Goal: Task Accomplishment & Management: Manage account settings

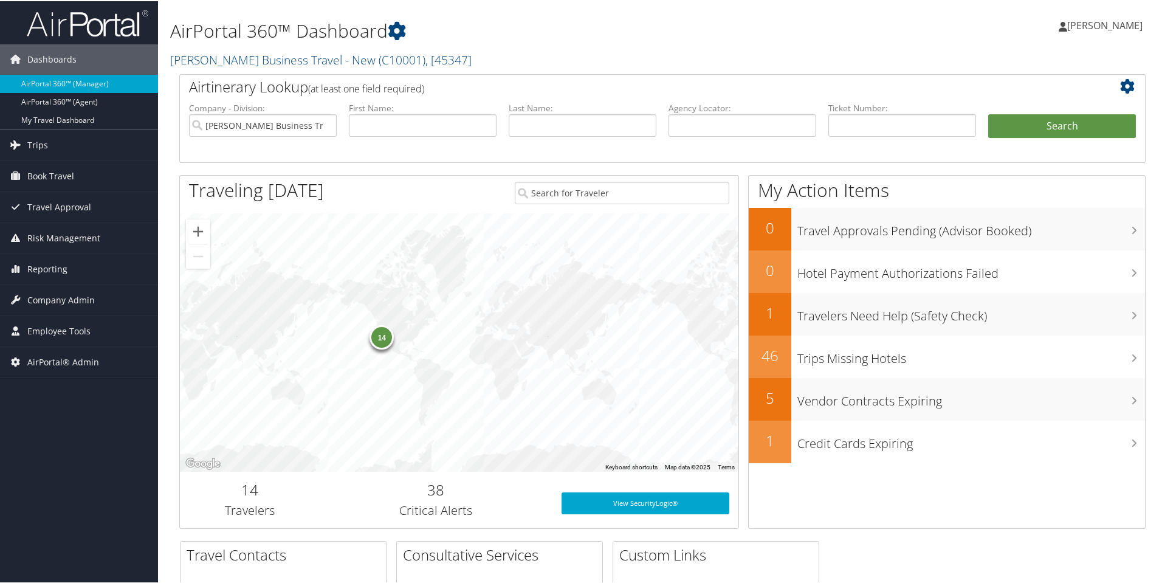
click at [632, 36] on h1 "AirPortal 360™ Dashboard" at bounding box center [498, 30] width 657 height 26
click at [616, 38] on h1 "AirPortal 360™ Dashboard" at bounding box center [498, 30] width 657 height 26
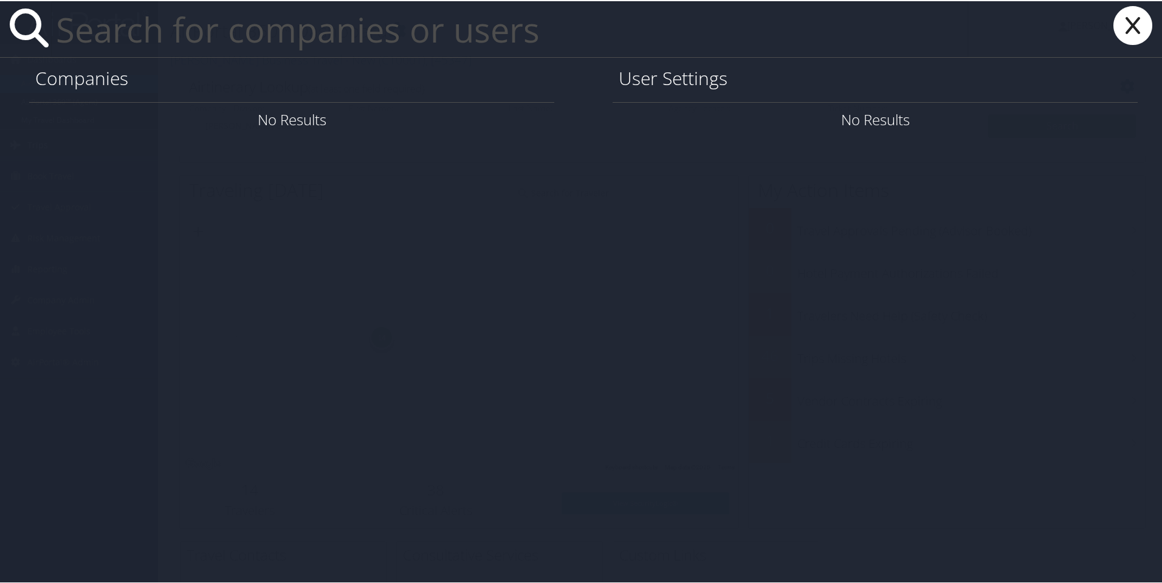
paste input "Elaina.Peterson@cbtravel.com"
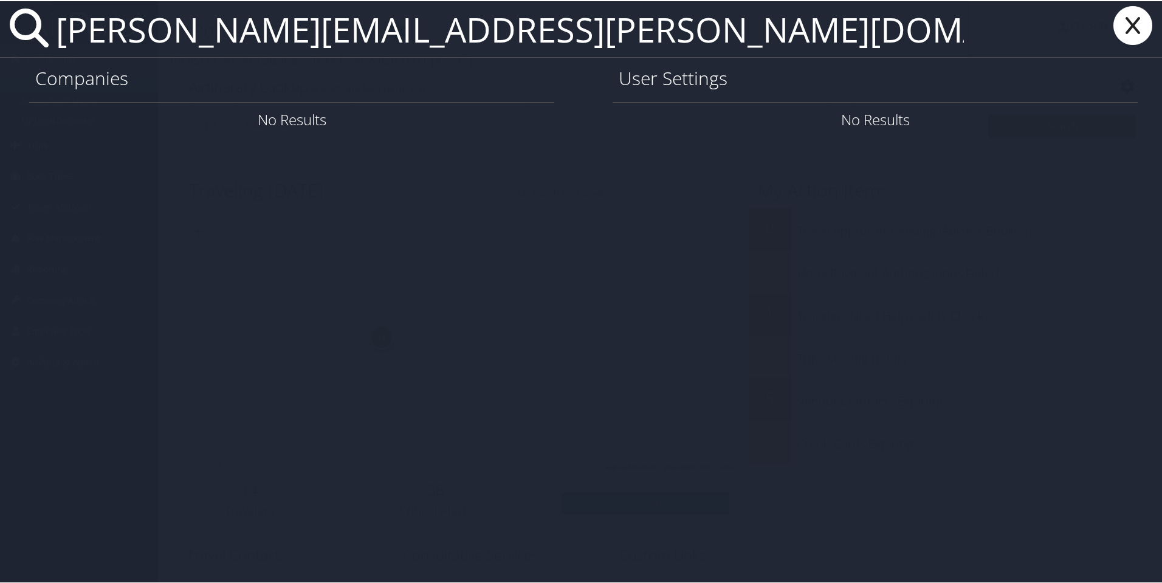
type input "Elaina.Peterson@cbtravel.com"
click at [1134, 20] on icon at bounding box center [1133, 24] width 49 height 39
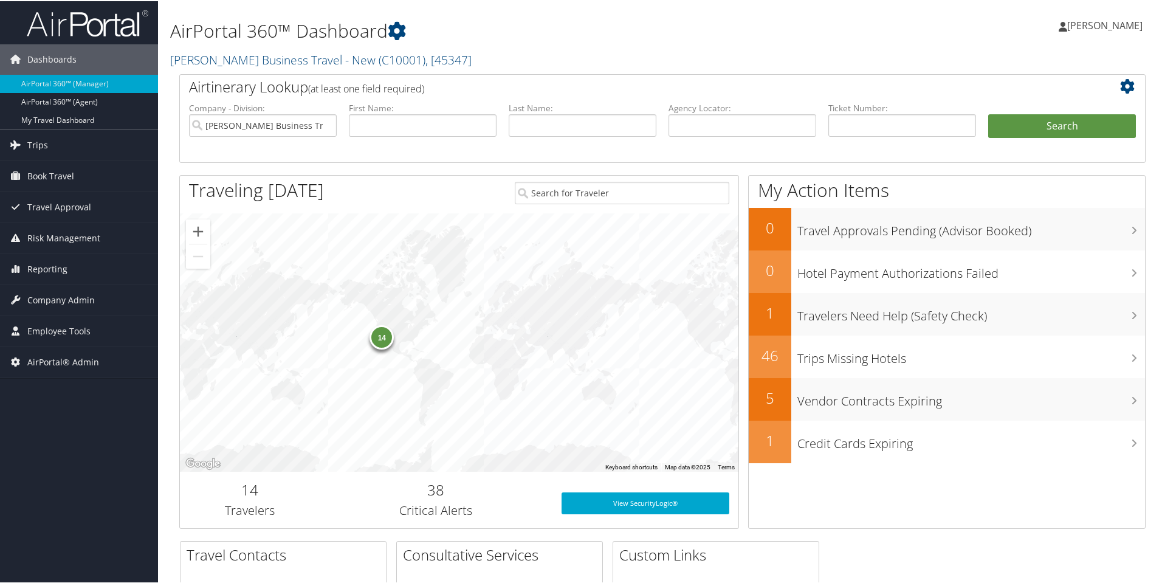
click at [540, 21] on h1 "AirPortal 360™ Dashboard" at bounding box center [498, 30] width 657 height 26
click at [583, 36] on h1 "AirPortal 360™ Dashboard" at bounding box center [498, 30] width 657 height 26
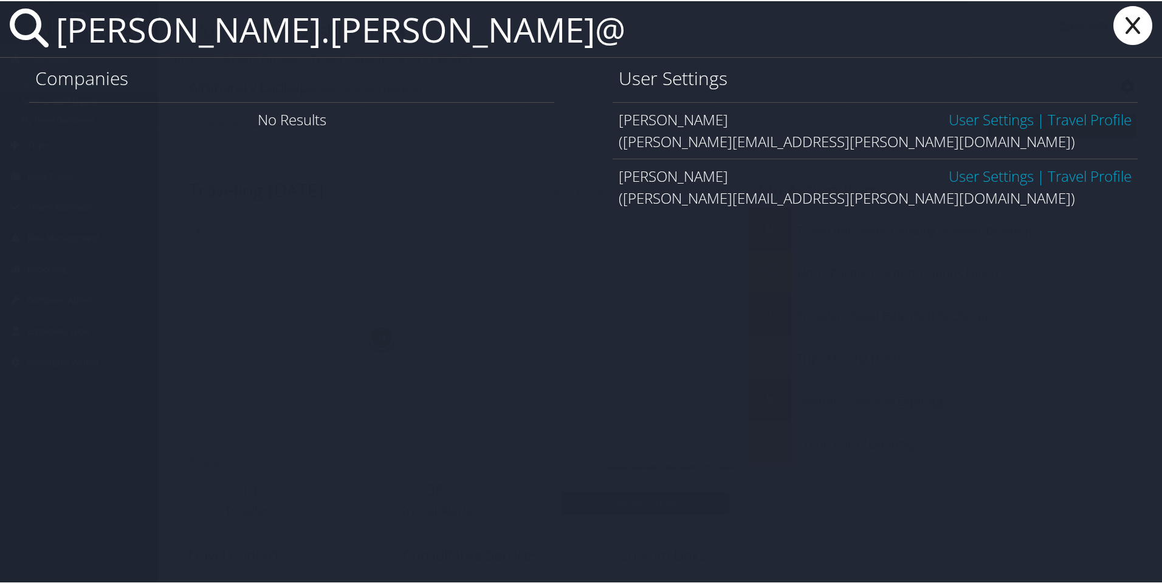
type input "stephen.davidson@"
drag, startPoint x: 998, startPoint y: 176, endPoint x: 1010, endPoint y: 198, distance: 25.0
click at [998, 175] on link "User Settings" at bounding box center [991, 175] width 85 height 20
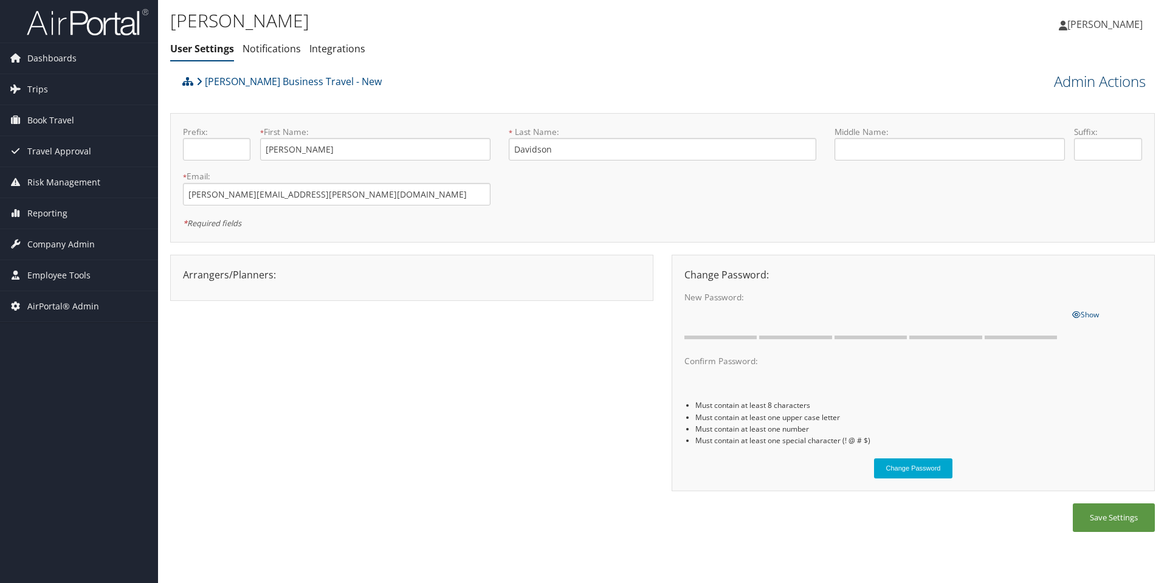
click at [1095, 85] on link "Admin Actions" at bounding box center [1100, 81] width 92 height 21
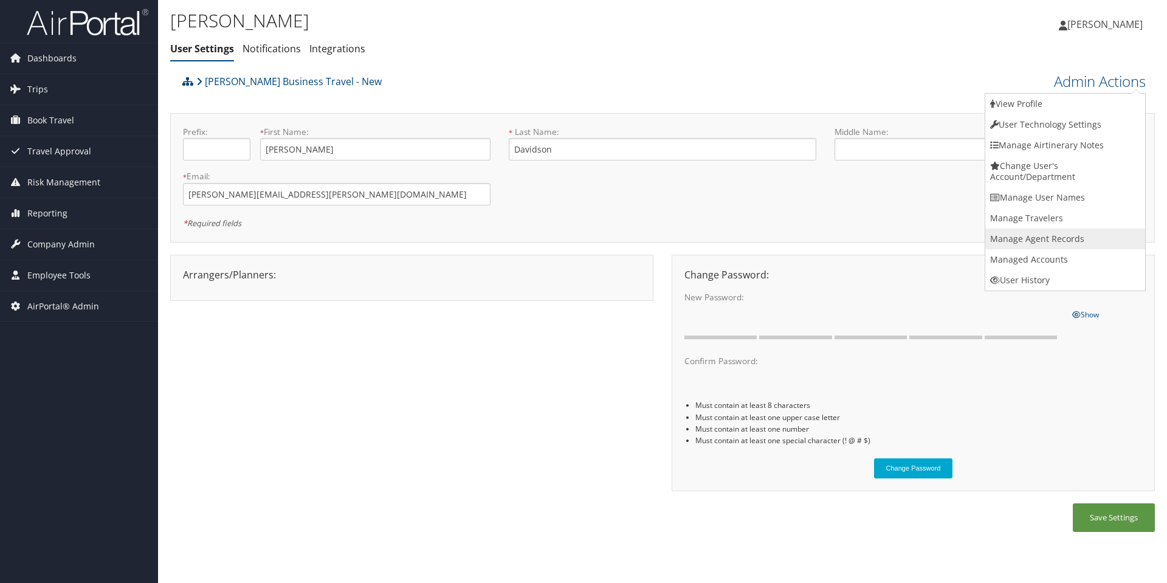
click at [1048, 242] on link "Manage Agent Records" at bounding box center [1066, 239] width 160 height 21
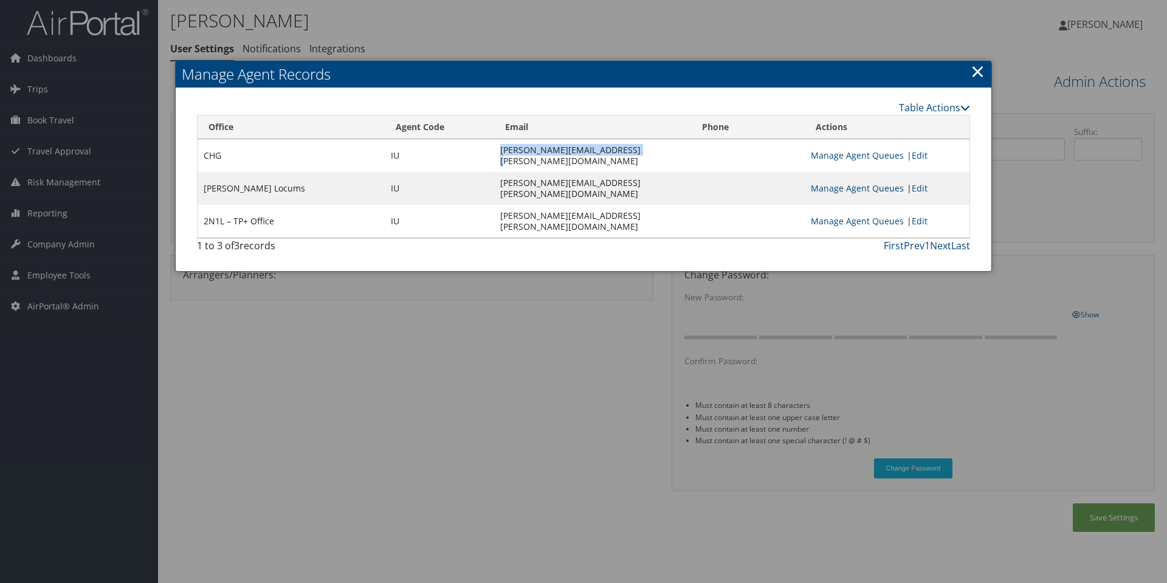
drag, startPoint x: 553, startPoint y: 152, endPoint x: 419, endPoint y: 153, distance: 134.4
click at [494, 153] on td "[PERSON_NAME][EMAIL_ADDRESS][PERSON_NAME][DOMAIN_NAME]" at bounding box center [593, 155] width 198 height 33
copy td "[PERSON_NAME][EMAIL_ADDRESS][PERSON_NAME][DOMAIN_NAME]"
click at [951, 103] on link "Table Actions" at bounding box center [934, 107] width 71 height 13
click at [838, 125] on link "New Record" at bounding box center [890, 126] width 160 height 21
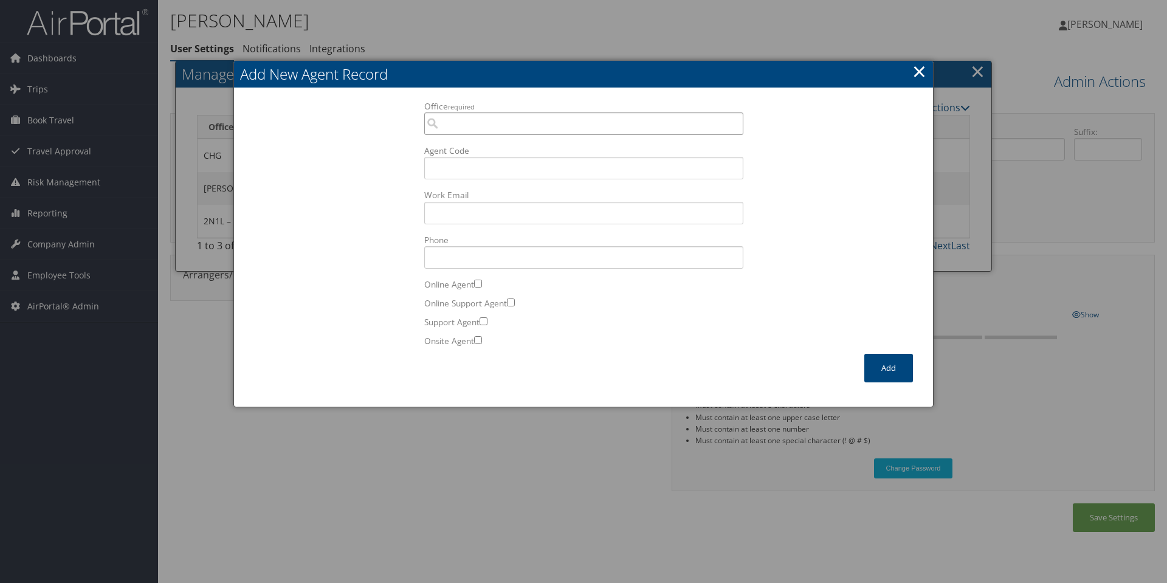
click at [523, 128] on input "Office required" at bounding box center [583, 123] width 319 height 22
click at [492, 150] on div "1SUB Salt Lake Sabre" at bounding box center [584, 146] width 314 height 12
type input "1SUB Salt Lake Sabre"
click at [497, 168] on input "Agent Code" at bounding box center [583, 168] width 319 height 22
type input "IU"
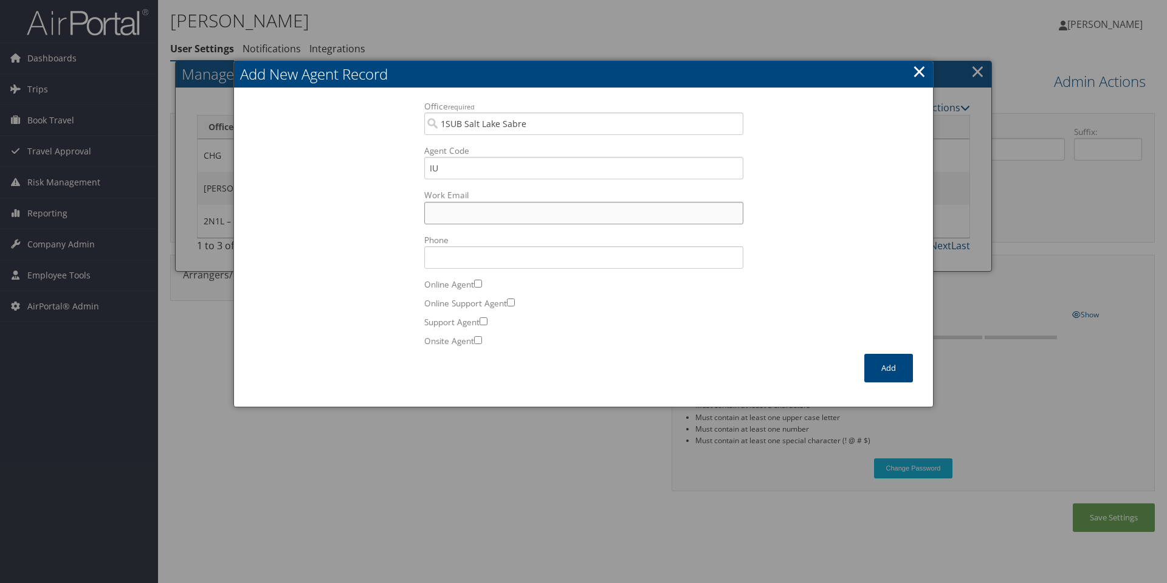
paste input "[PERSON_NAME][EMAIL_ADDRESS][PERSON_NAME][DOMAIN_NAME]"
type input "[PERSON_NAME][EMAIL_ADDRESS][PERSON_NAME][DOMAIN_NAME]"
click at [893, 370] on button "Add" at bounding box center [889, 368] width 49 height 29
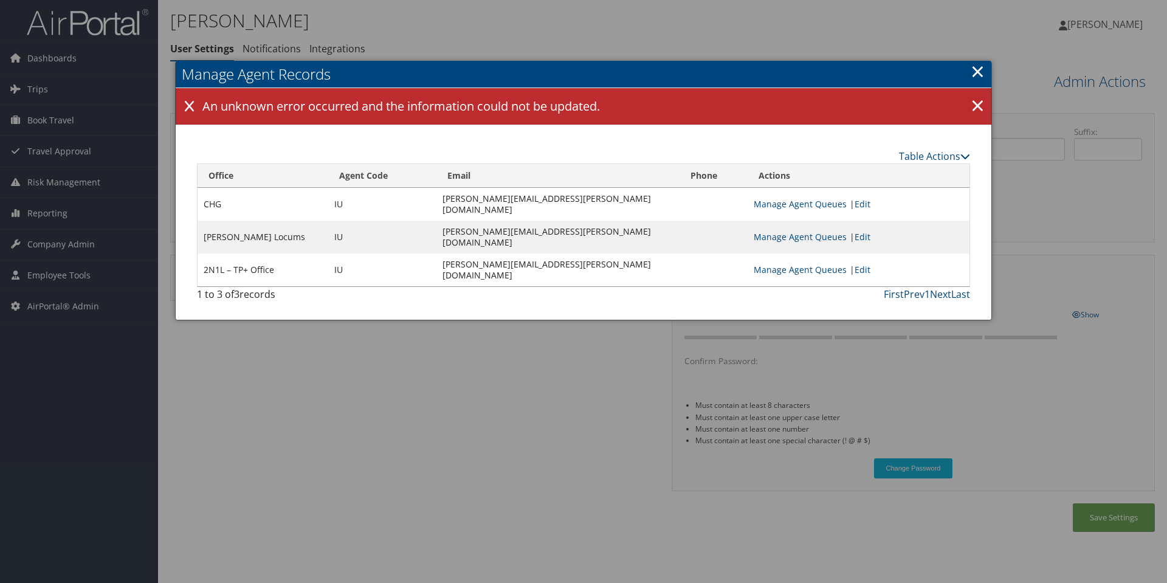
click at [979, 70] on link "×" at bounding box center [978, 71] width 14 height 24
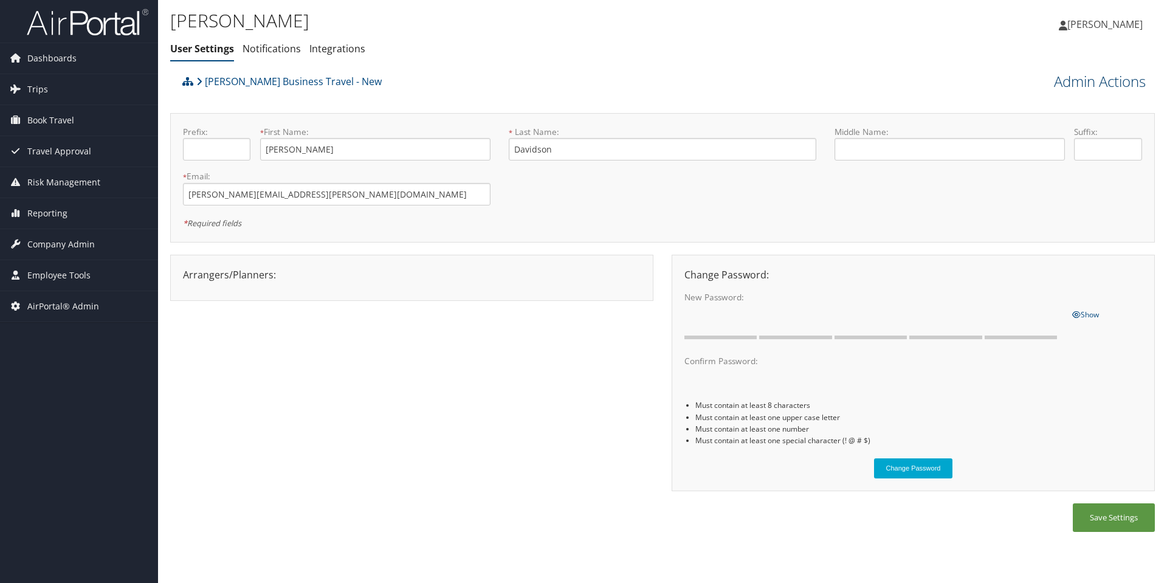
click at [1089, 78] on link "Admin Actions" at bounding box center [1100, 81] width 92 height 21
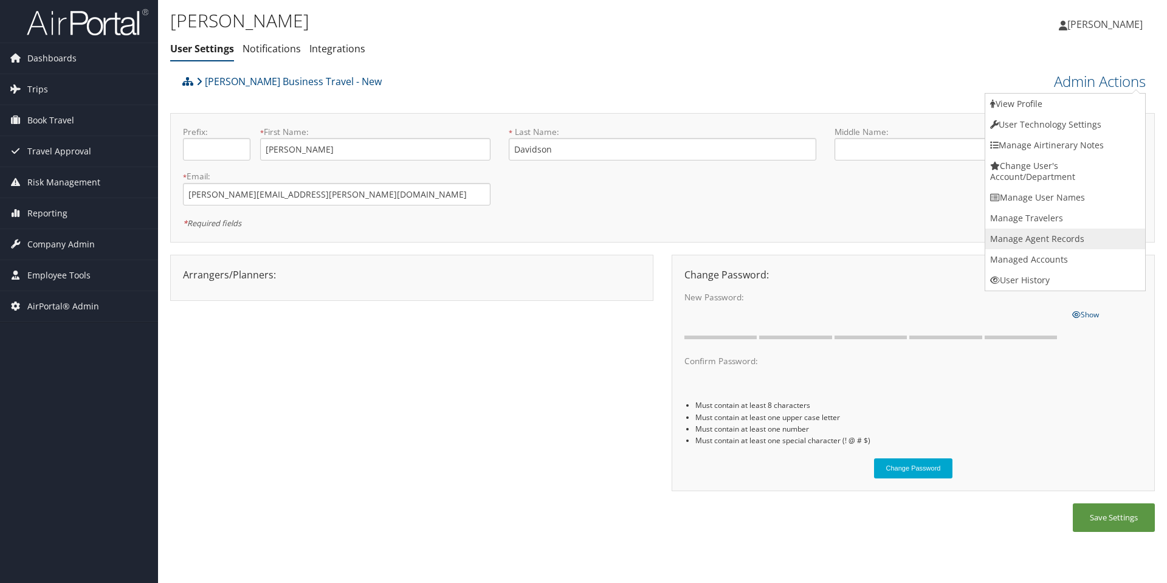
click at [1039, 236] on link "Manage Agent Records" at bounding box center [1066, 239] width 160 height 21
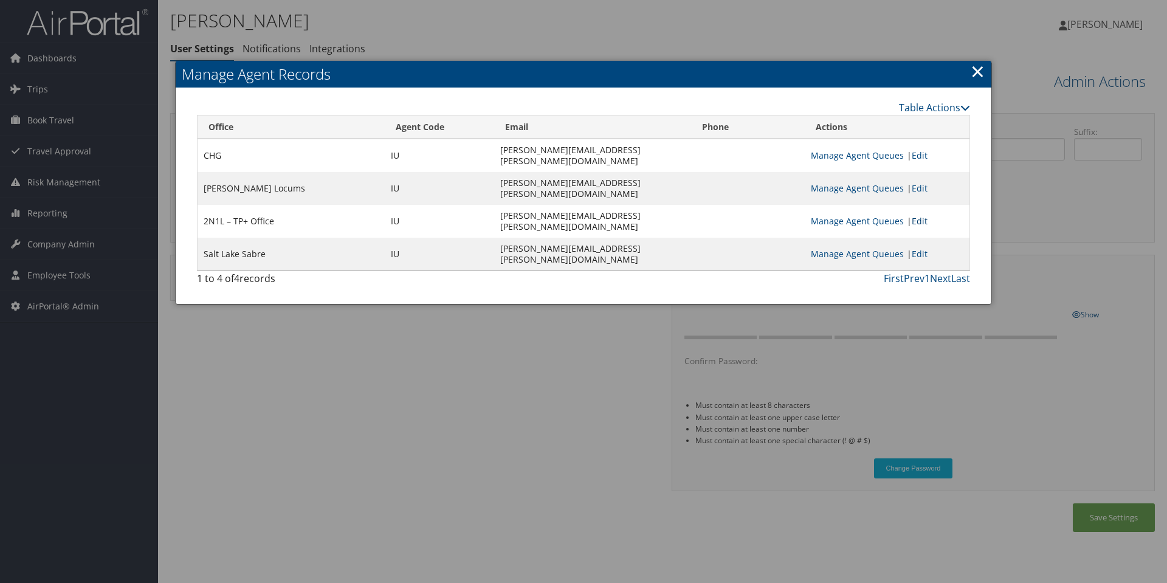
click at [912, 227] on link "Edit" at bounding box center [920, 221] width 16 height 12
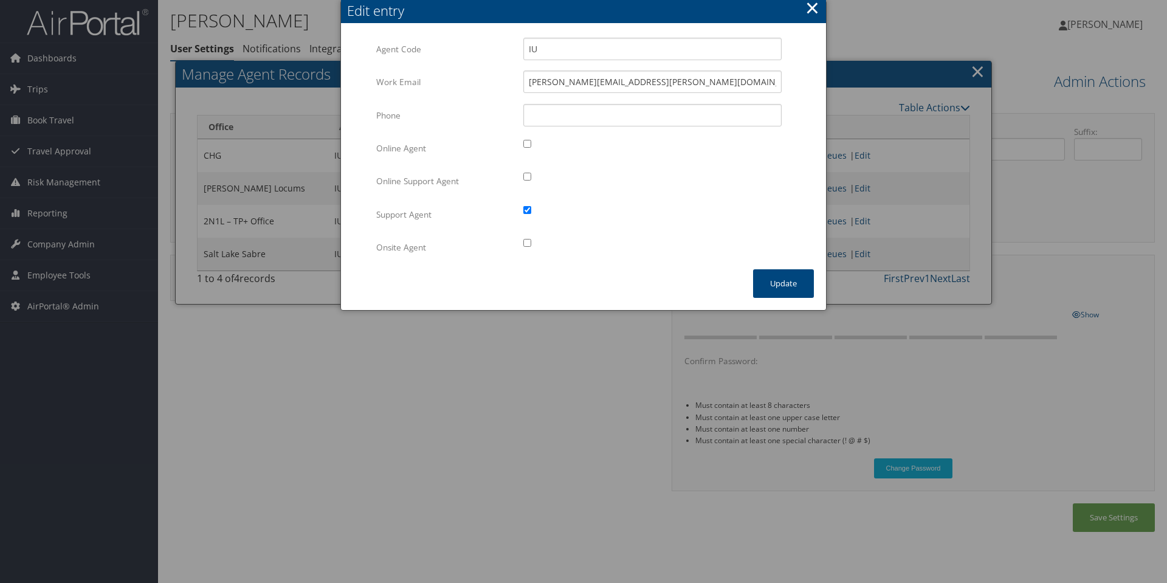
click at [808, 10] on button "×" at bounding box center [813, 8] width 14 height 24
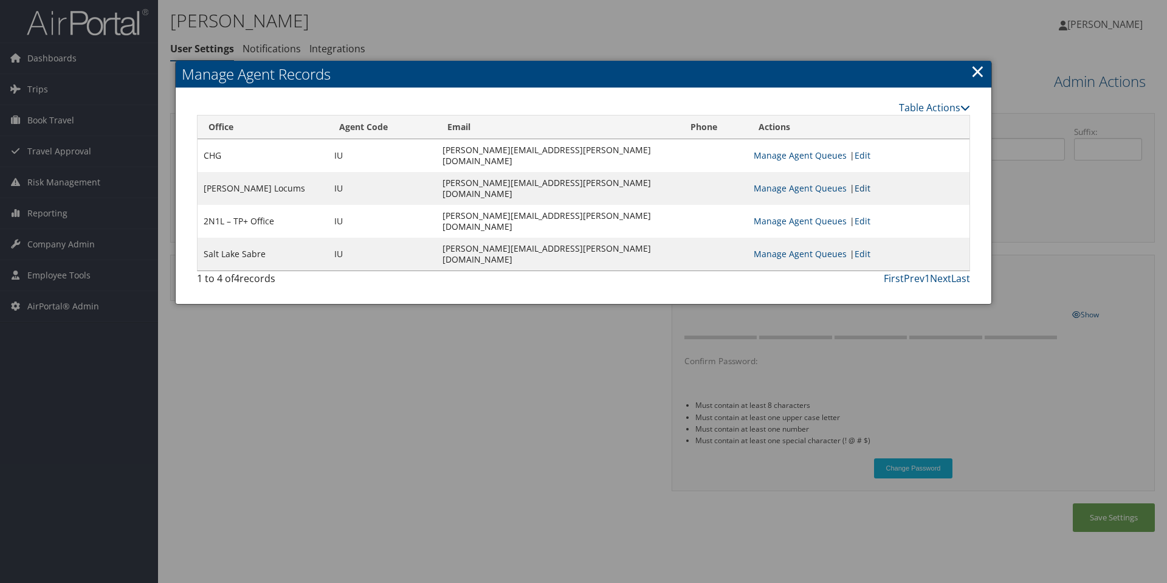
click at [863, 182] on link "Edit" at bounding box center [863, 188] width 16 height 12
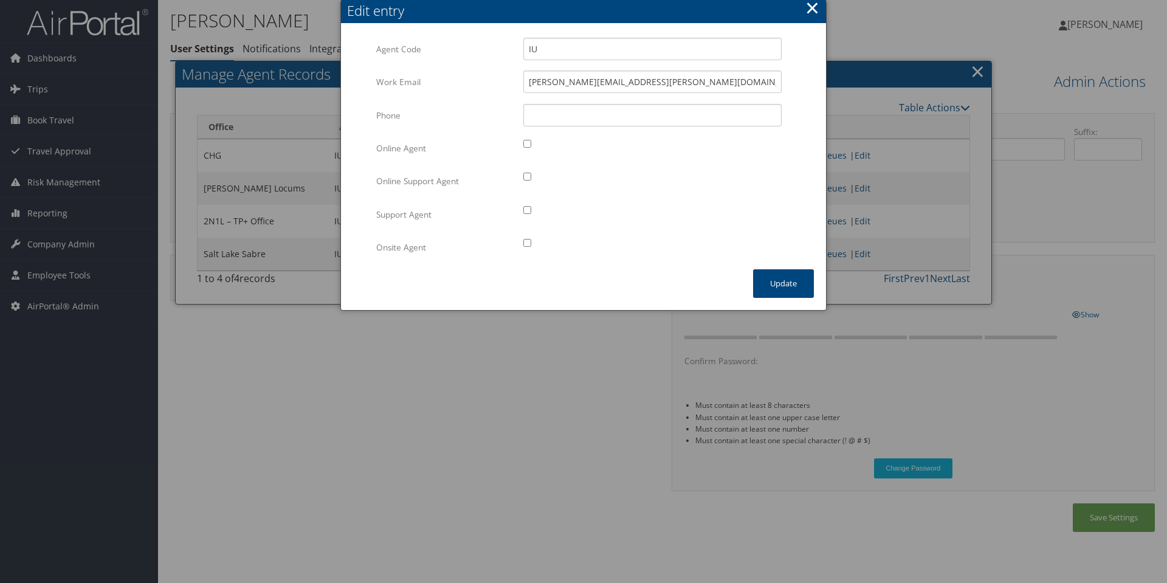
click at [814, 10] on button "×" at bounding box center [813, 8] width 14 height 24
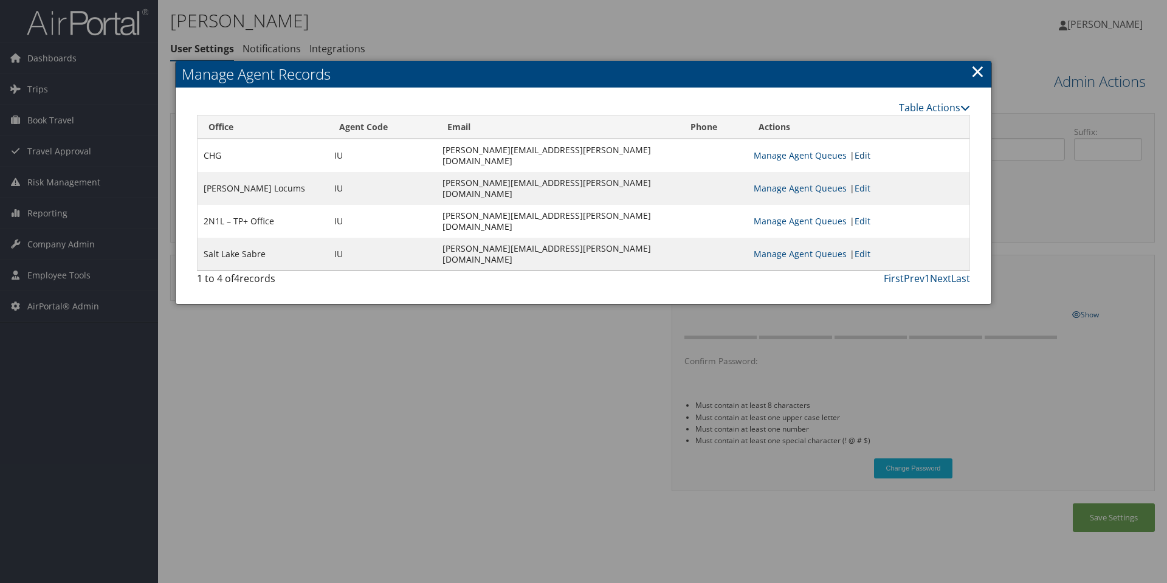
click at [864, 150] on link "Edit" at bounding box center [863, 156] width 16 height 12
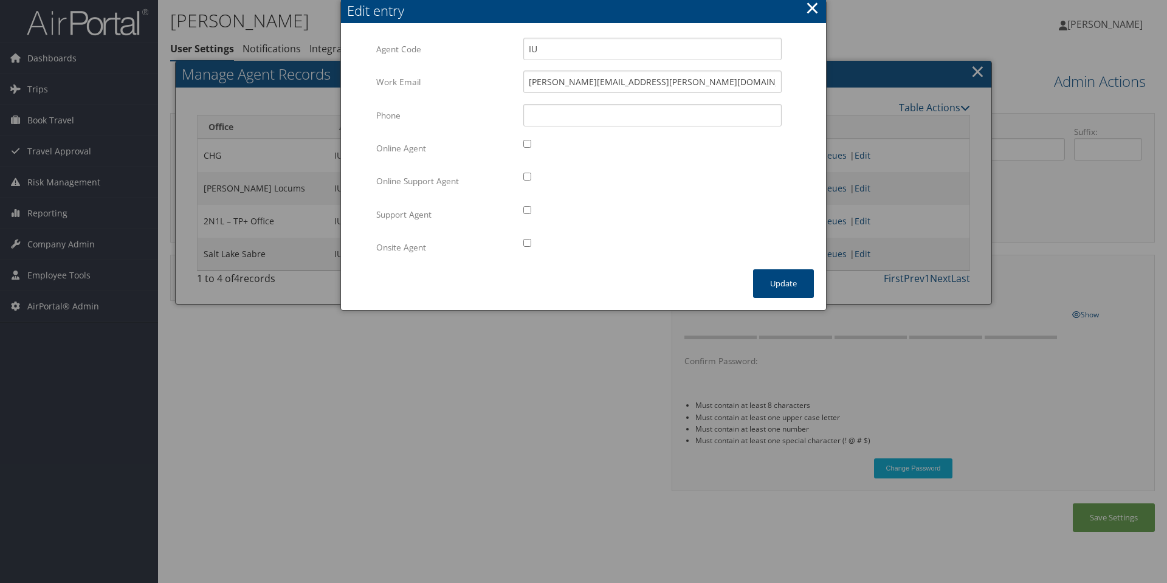
click at [813, 9] on button "×" at bounding box center [813, 8] width 14 height 24
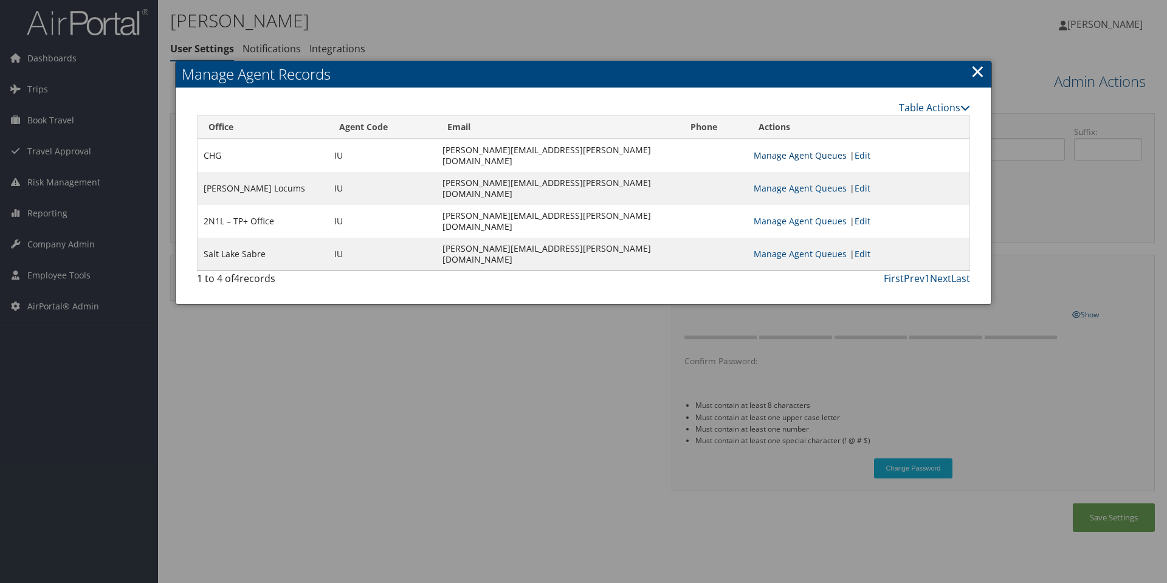
drag, startPoint x: 793, startPoint y: 159, endPoint x: 806, endPoint y: 154, distance: 12.9
click at [793, 158] on td "Manage Agent Queues | Edit" at bounding box center [859, 155] width 222 height 33
click at [803, 150] on link "Manage Agent Queues" at bounding box center [800, 156] width 93 height 12
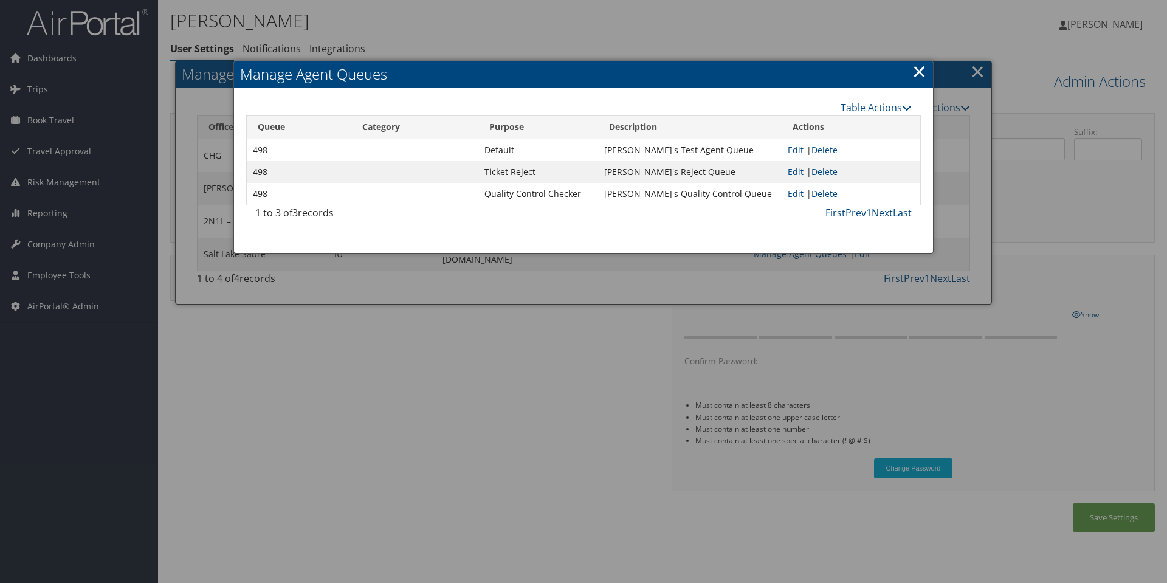
click at [920, 72] on link "×" at bounding box center [920, 71] width 14 height 24
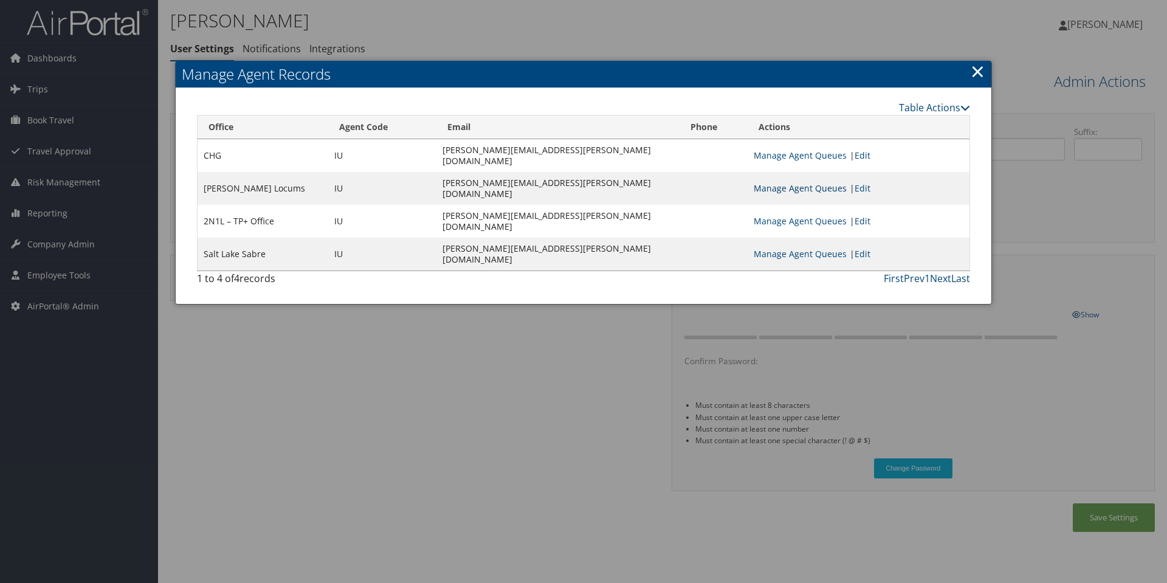
click at [774, 182] on link "Manage Agent Queues" at bounding box center [800, 188] width 93 height 12
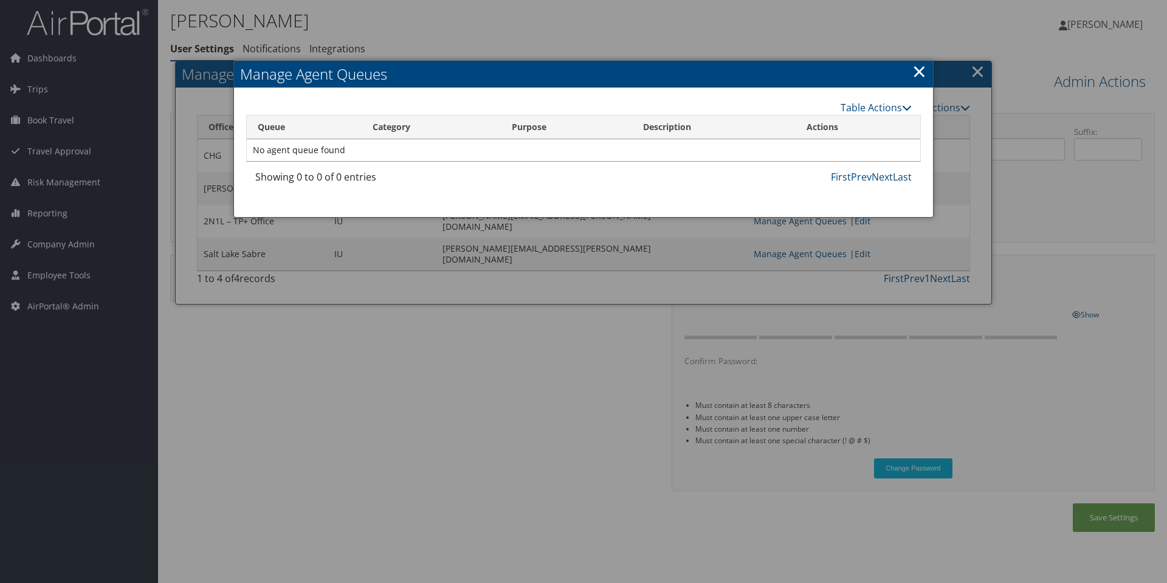
click at [917, 72] on link "×" at bounding box center [920, 71] width 14 height 24
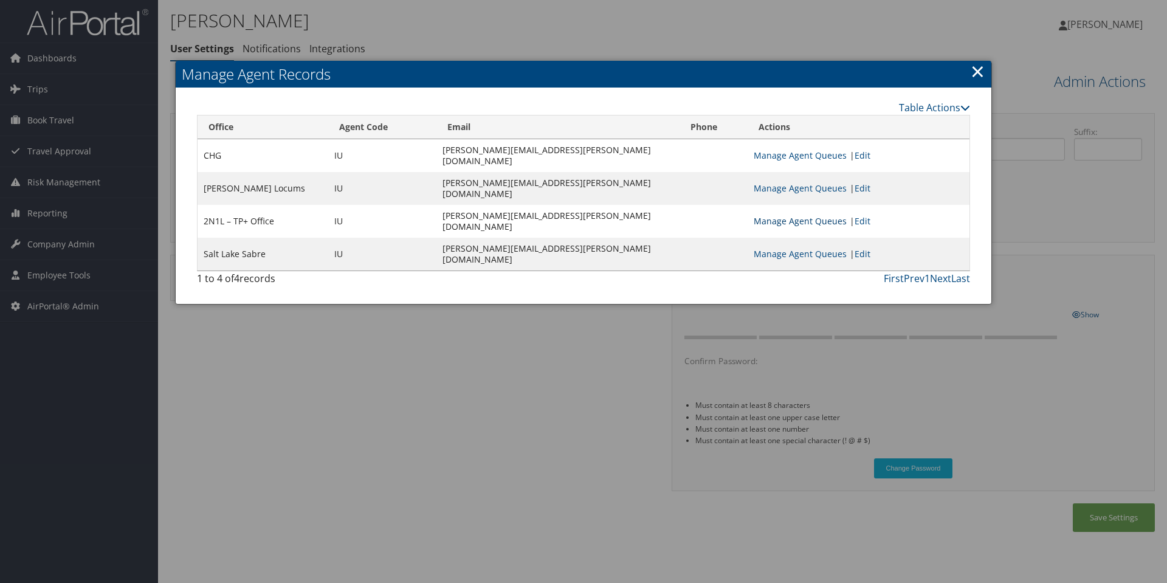
click at [821, 215] on link "Manage Agent Queues" at bounding box center [800, 221] width 93 height 12
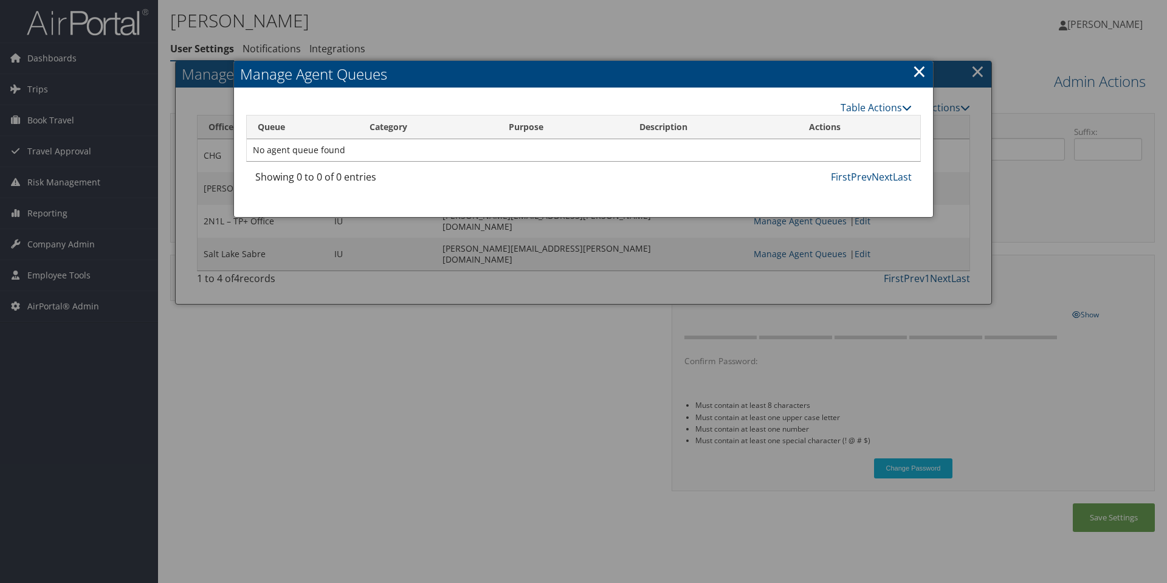
click at [920, 75] on link "×" at bounding box center [920, 71] width 14 height 24
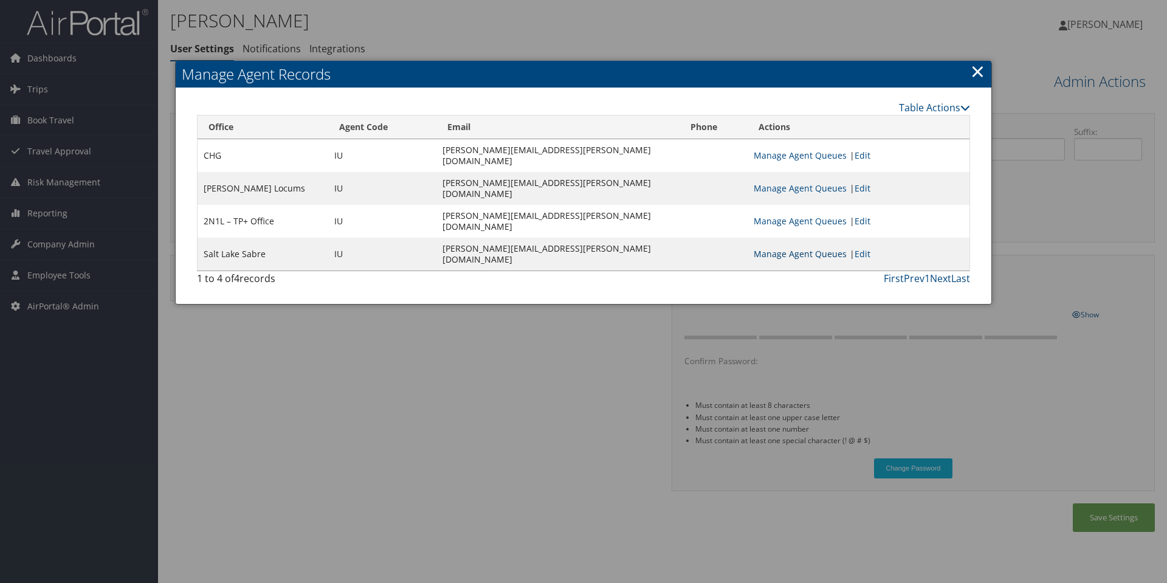
click at [784, 248] on link "Manage Agent Queues" at bounding box center [800, 254] width 93 height 12
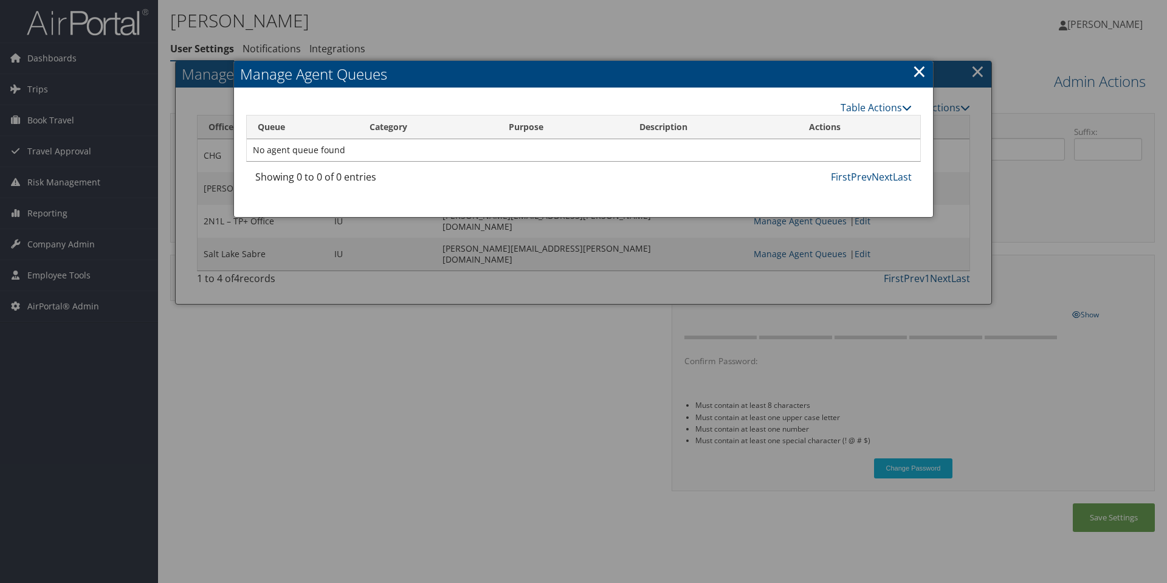
click at [920, 75] on link "×" at bounding box center [920, 71] width 14 height 24
